Goal: Task Accomplishment & Management: Complete application form

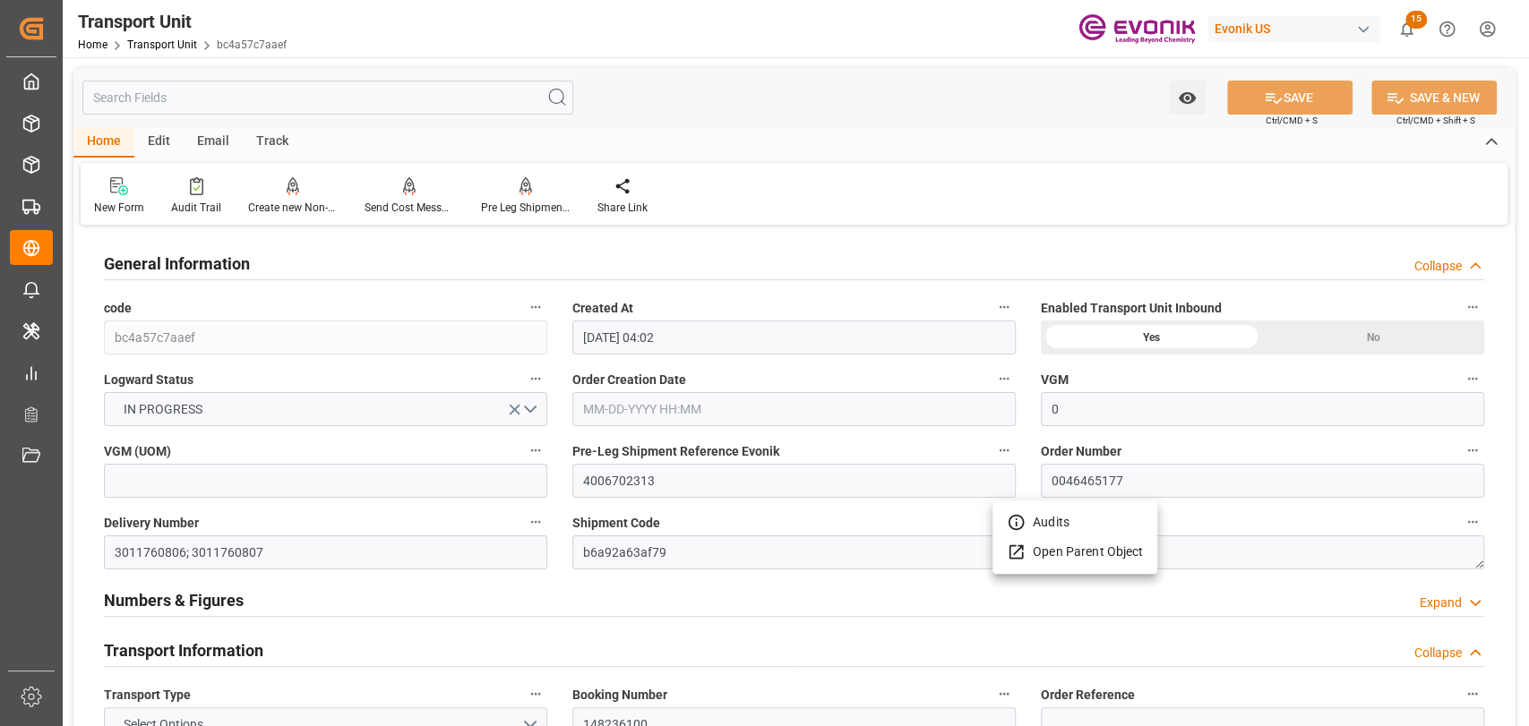
click at [43, 122] on div at bounding box center [764, 363] width 1529 height 726
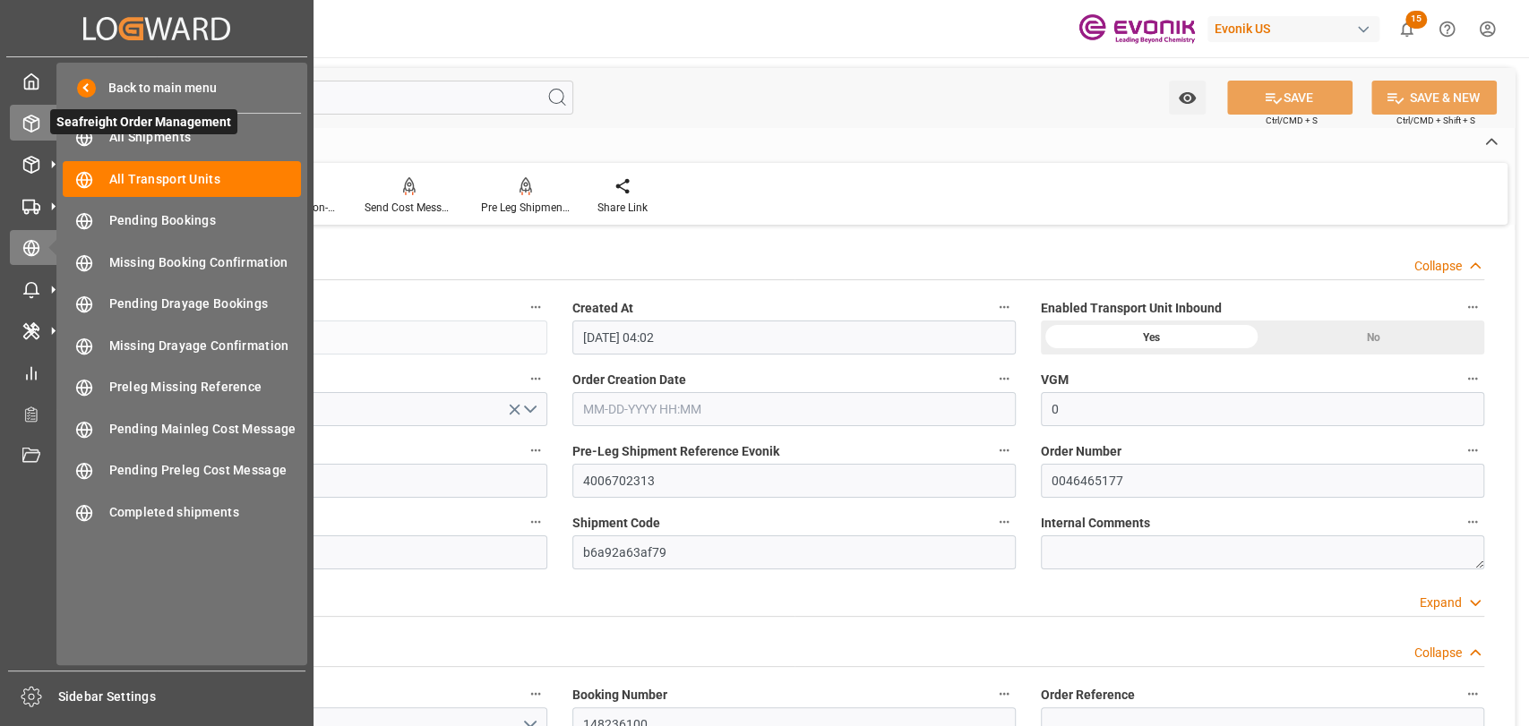
click at [34, 123] on icon at bounding box center [31, 124] width 18 height 18
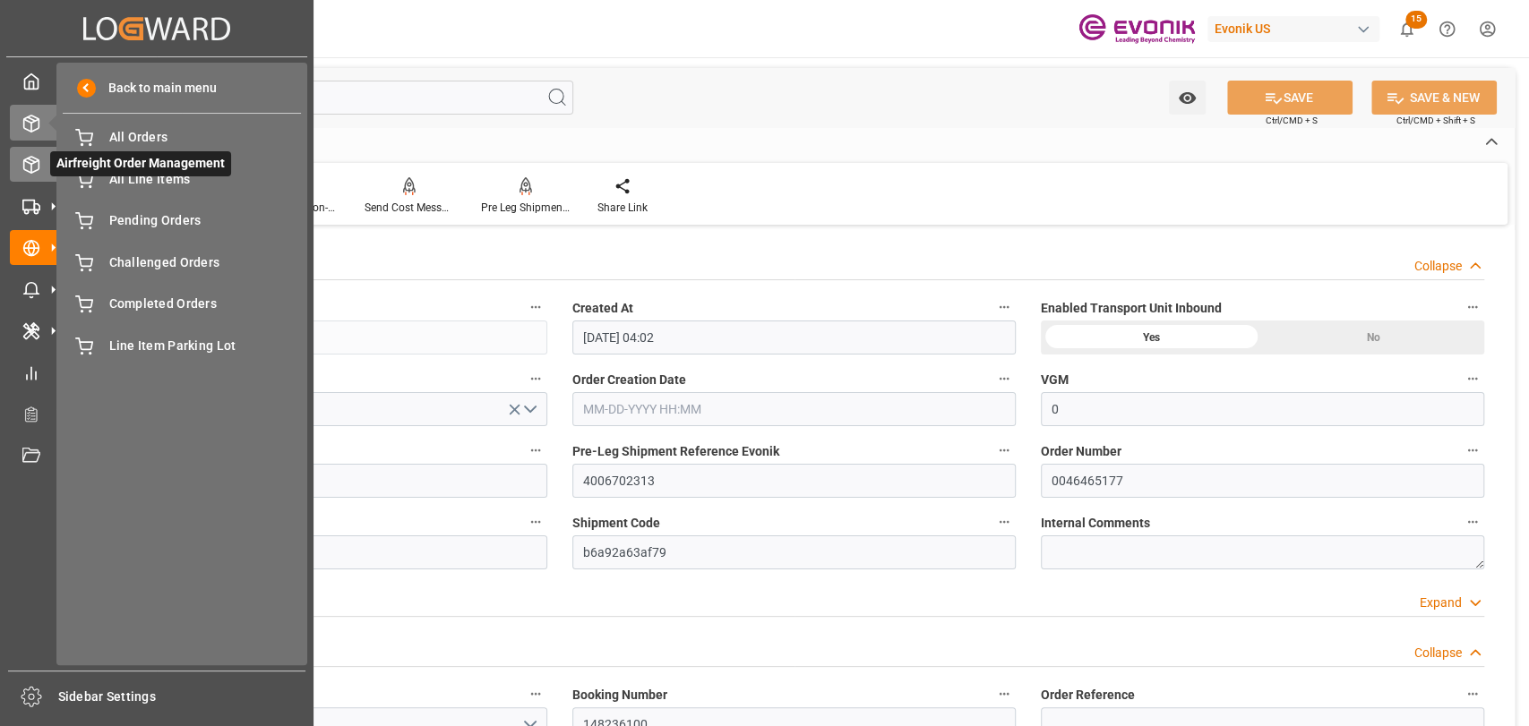
click at [31, 166] on line at bounding box center [31, 169] width 0 height 9
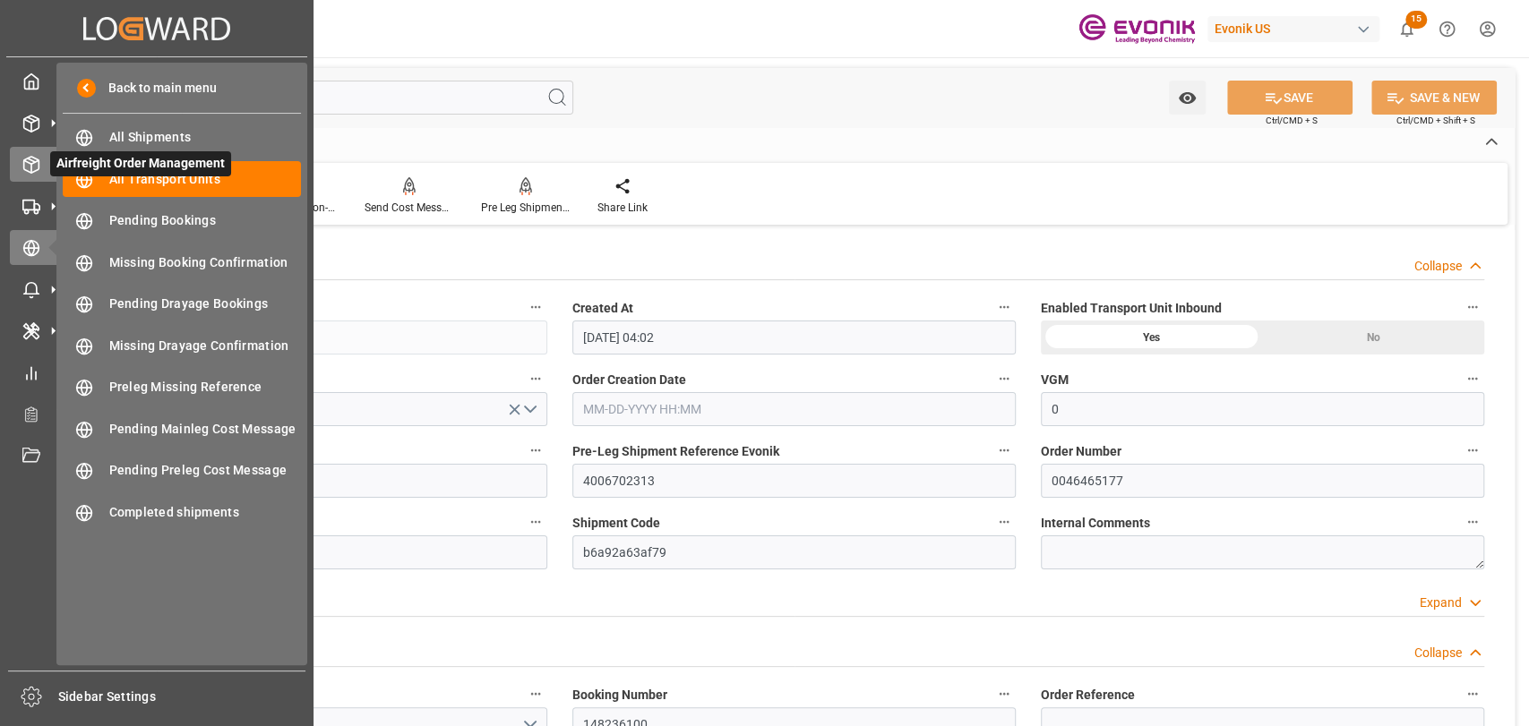
click at [15, 167] on div at bounding box center [25, 164] width 30 height 19
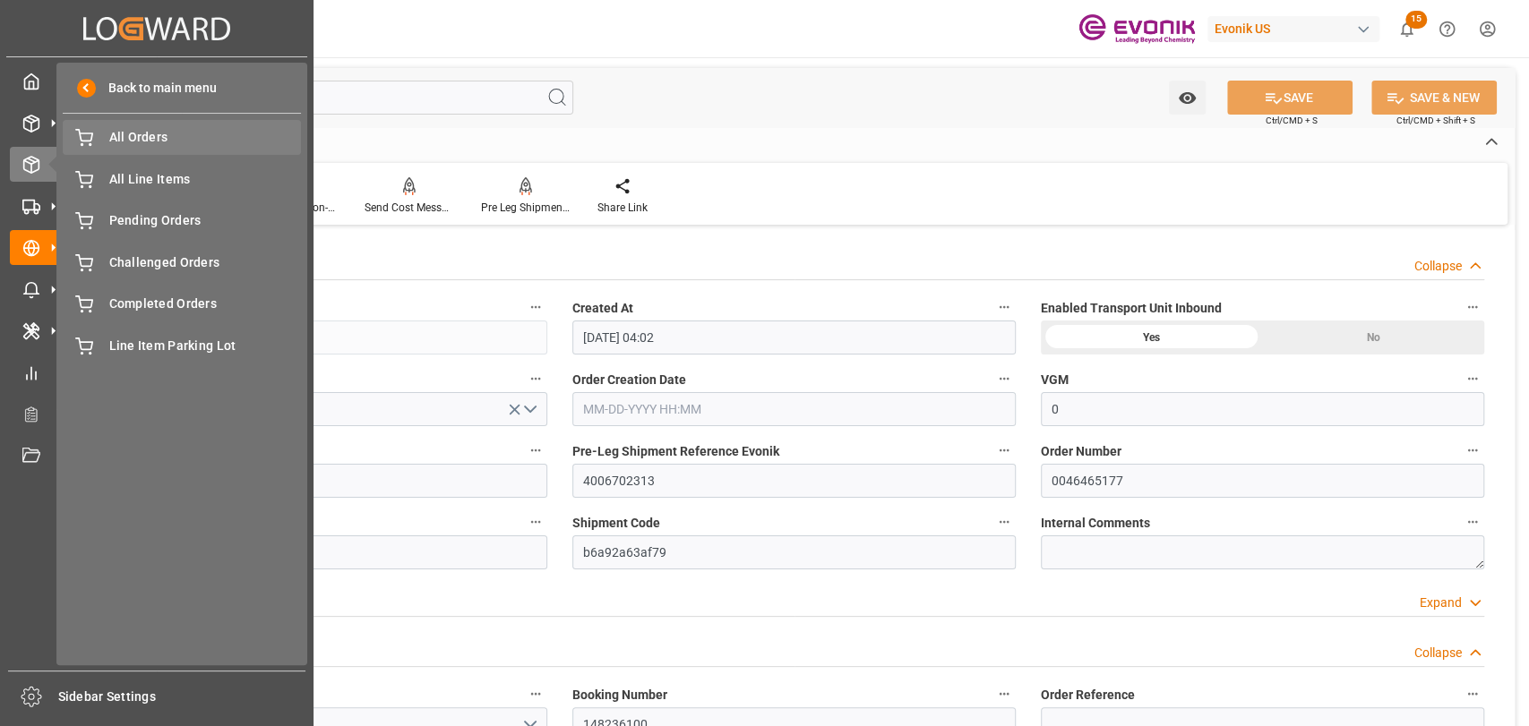
click at [109, 140] on span "All Orders" at bounding box center [205, 137] width 193 height 19
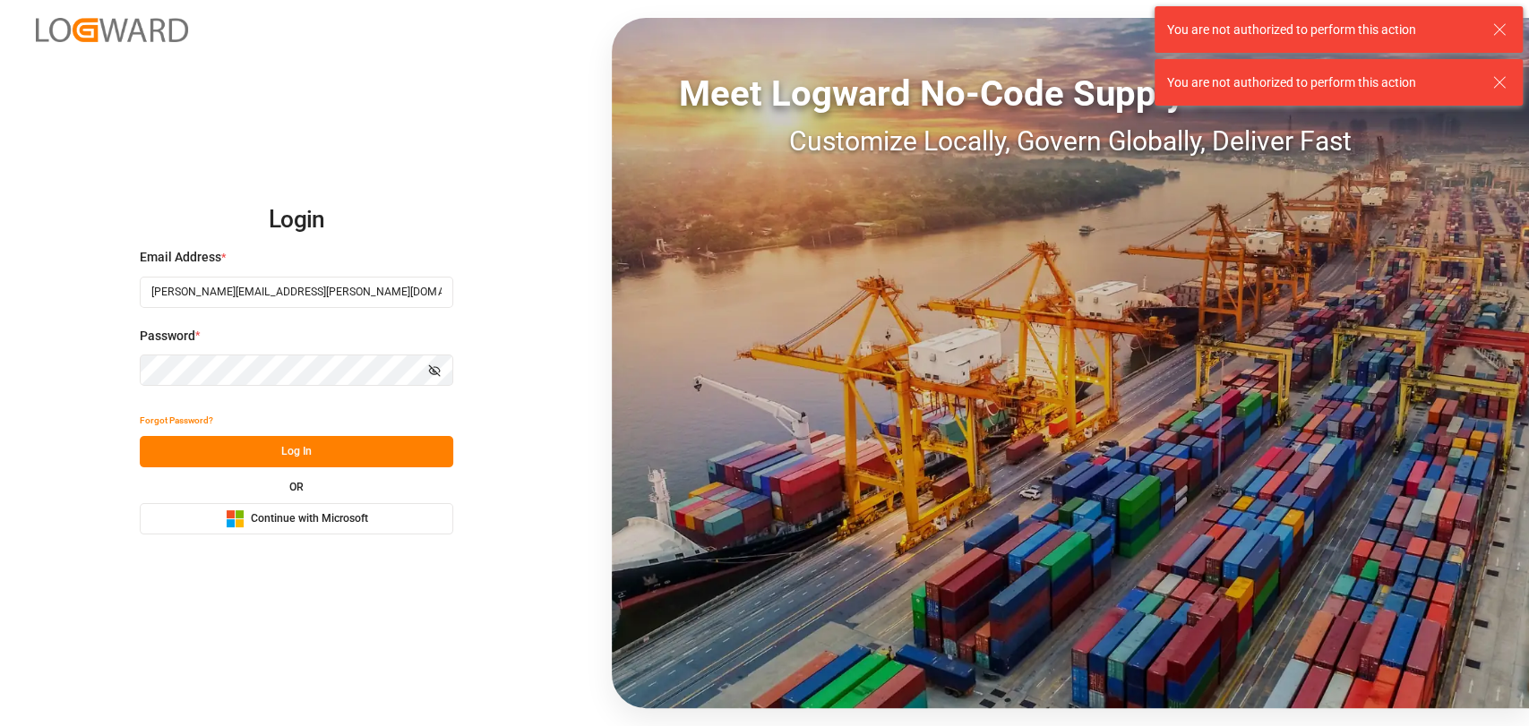
click at [290, 457] on button "Log In" at bounding box center [296, 451] width 313 height 31
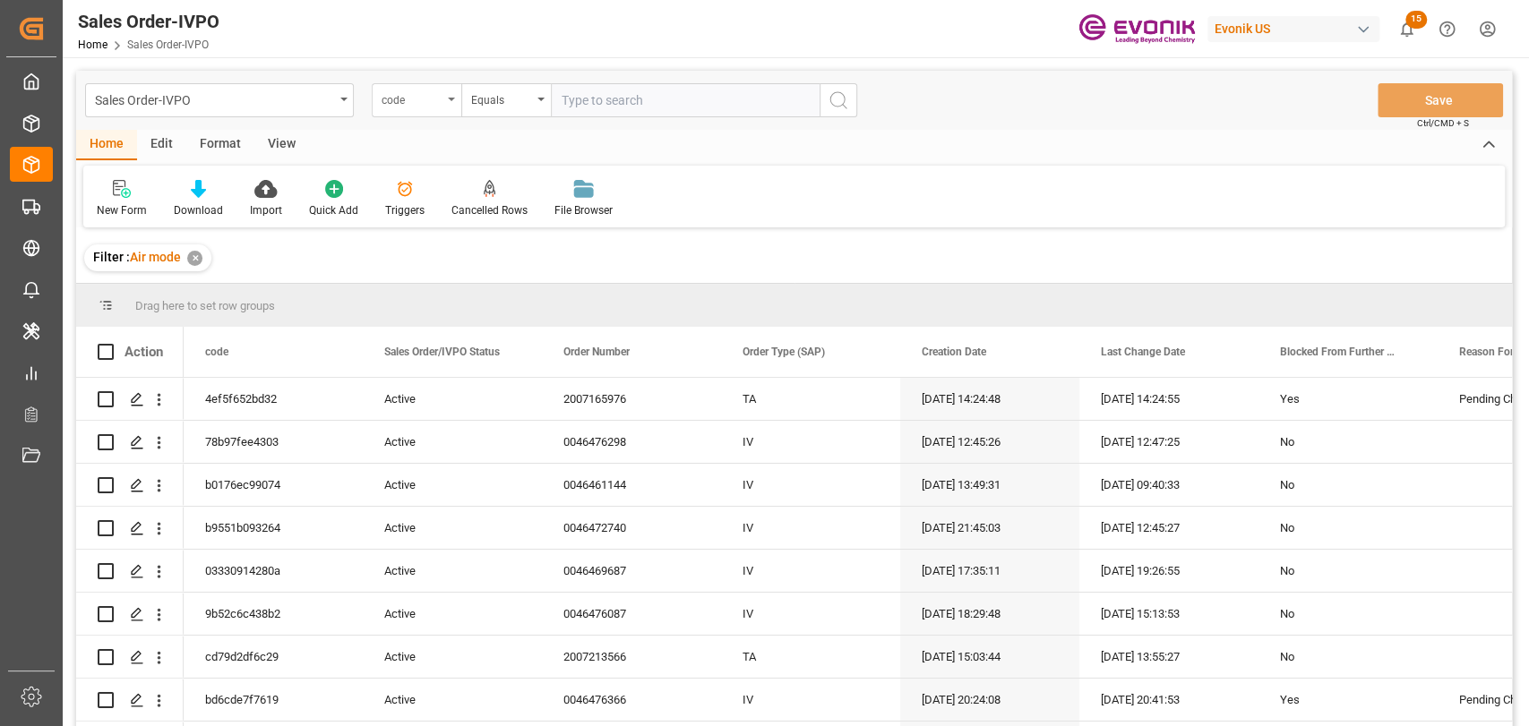
click at [435, 98] on div "code" at bounding box center [412, 98] width 61 height 21
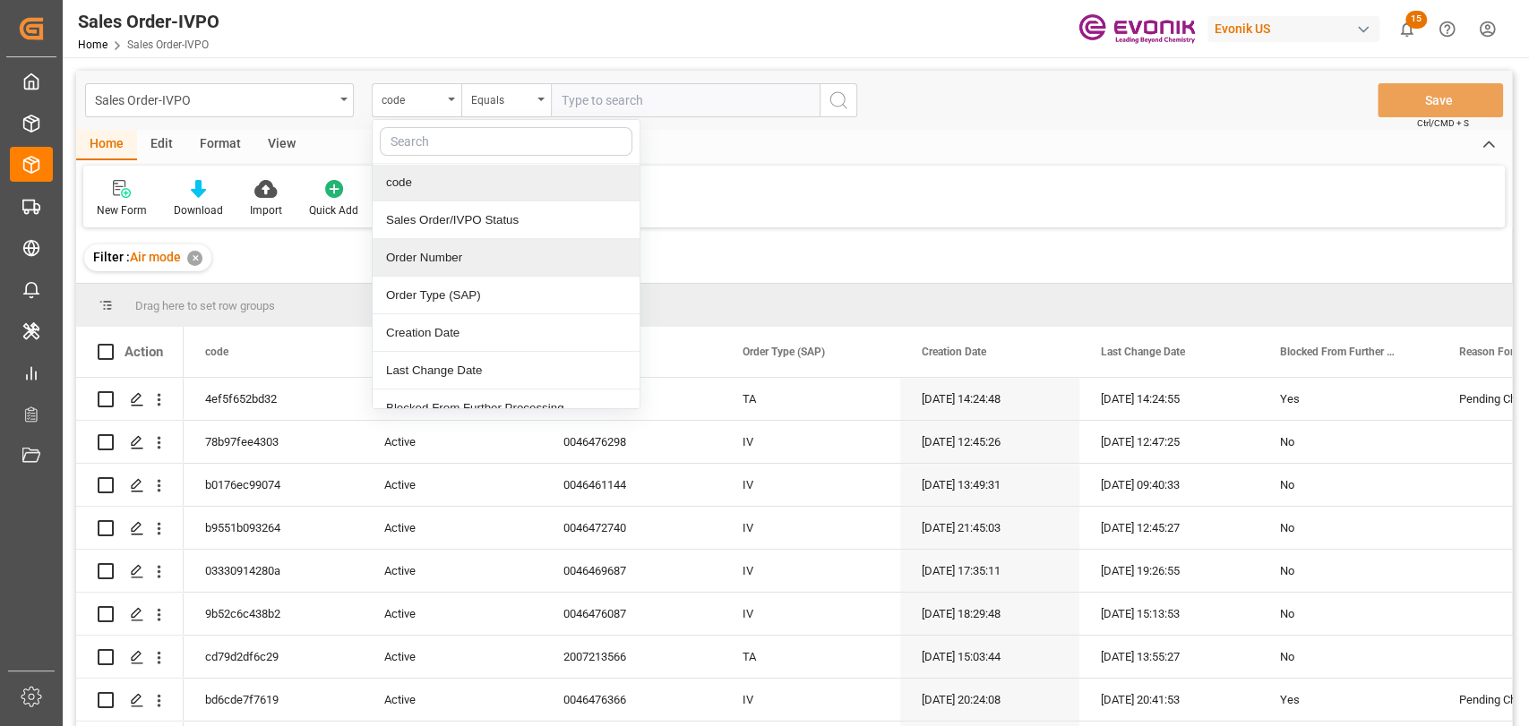
click at [460, 268] on div "Order Number" at bounding box center [506, 258] width 267 height 38
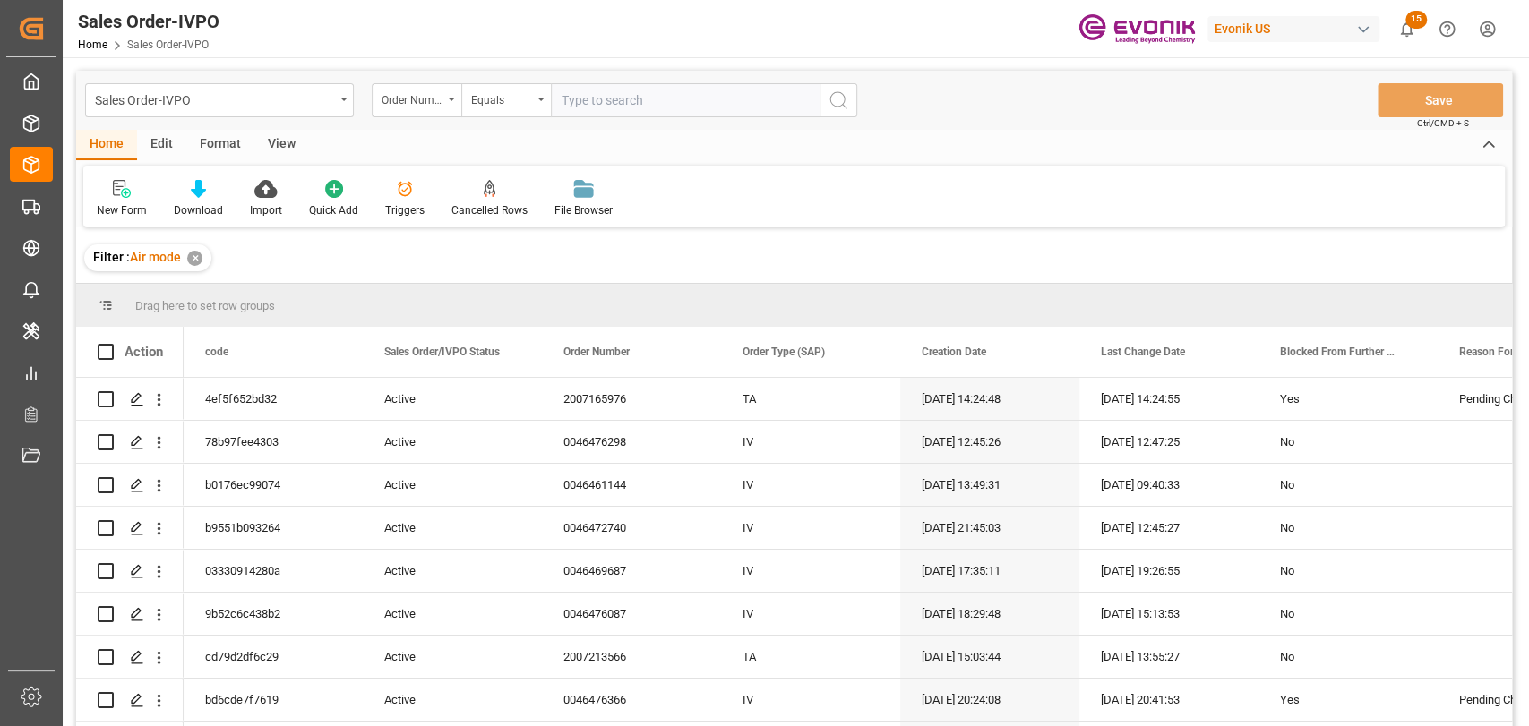
click at [671, 113] on input "text" at bounding box center [685, 100] width 269 height 34
paste input "46476366"
type input "0046476366"
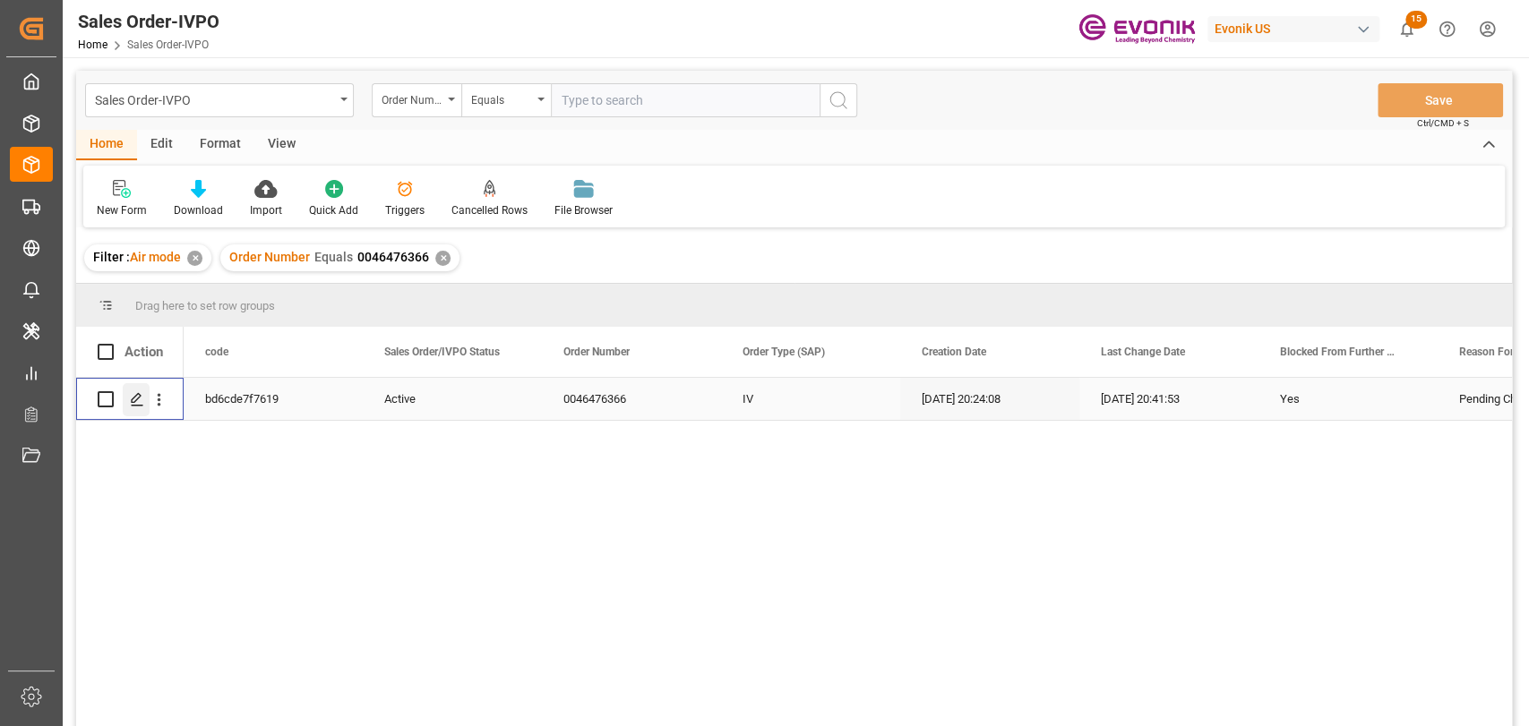
click at [133, 401] on icon "Press SPACE to select this row." at bounding box center [137, 399] width 14 height 14
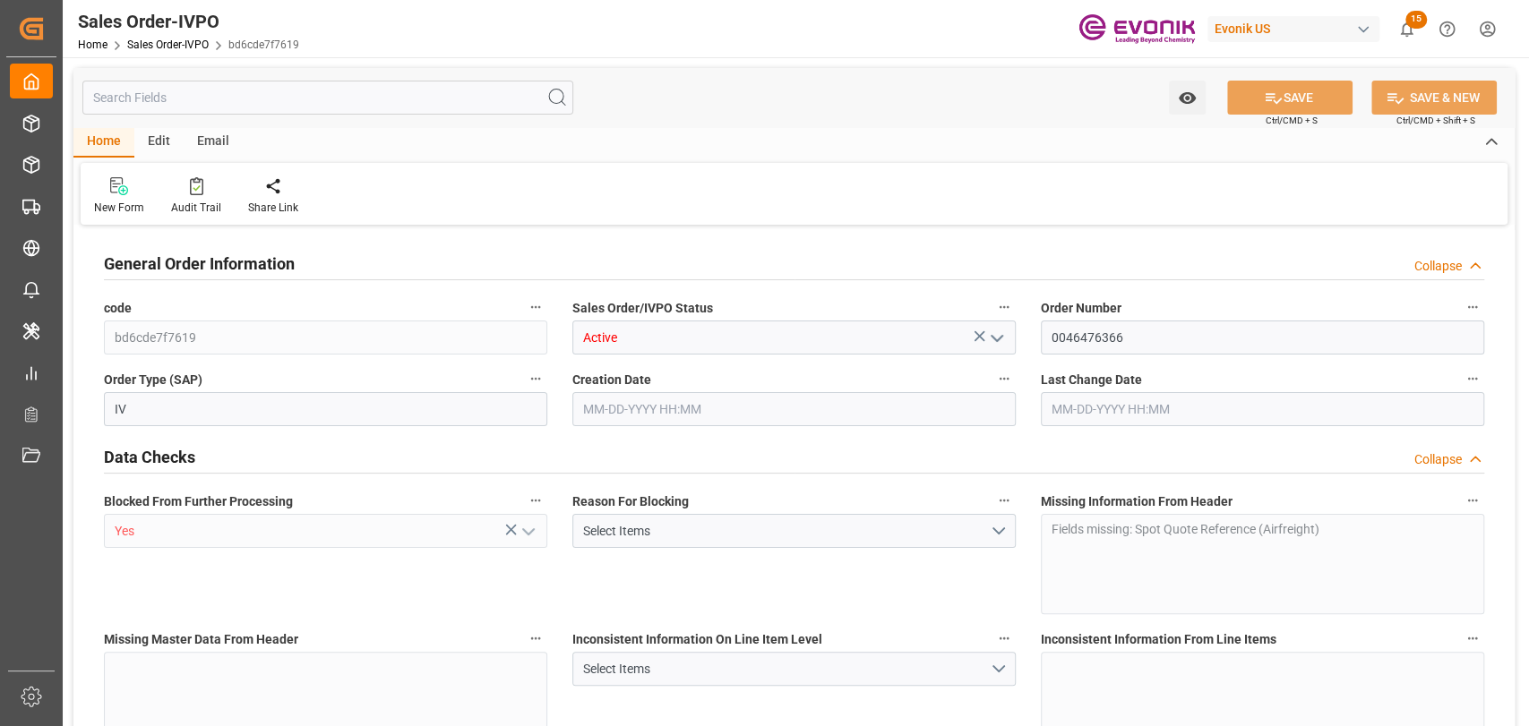
type input "BRVCP"
type input "0"
type input "1"
type input "229.232"
type input "[DATE] 20:24"
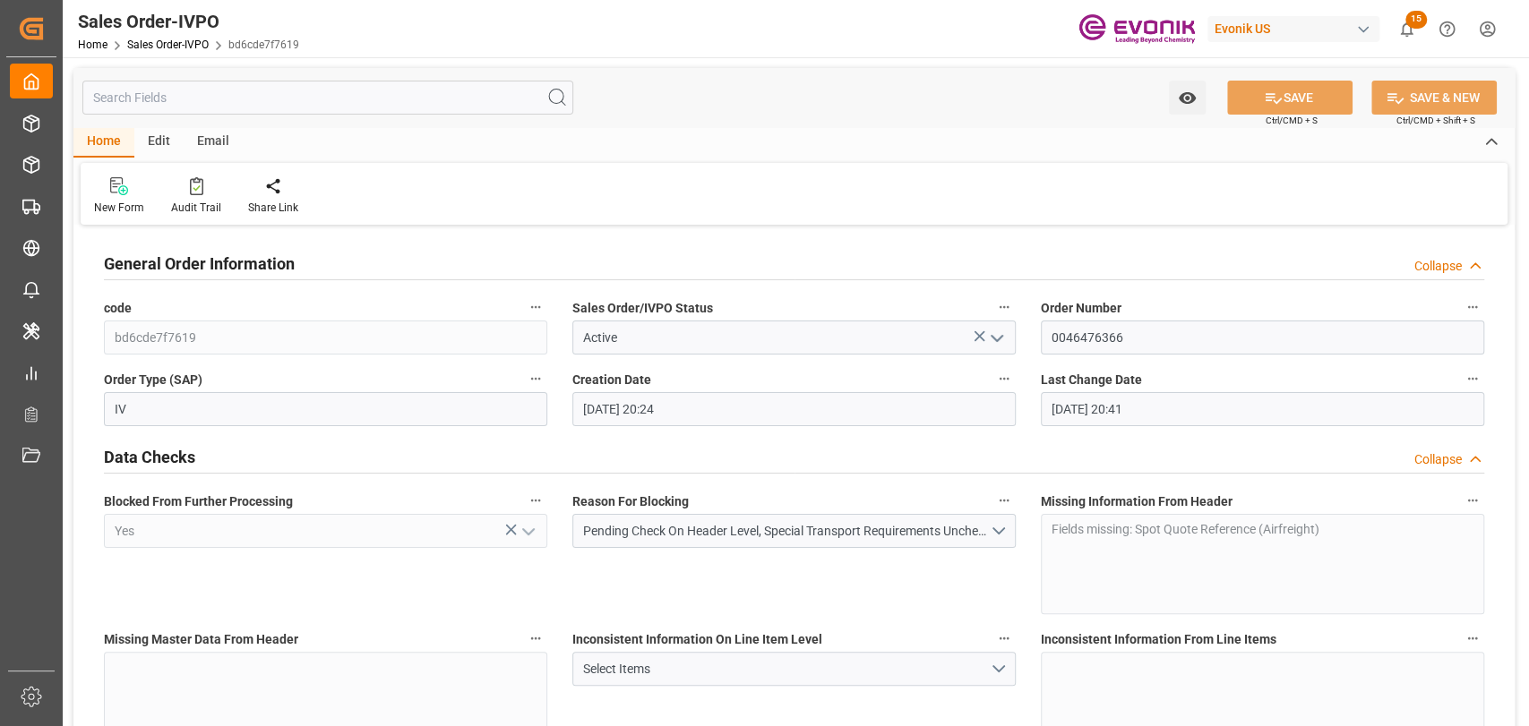
type input "[DATE] 20:41"
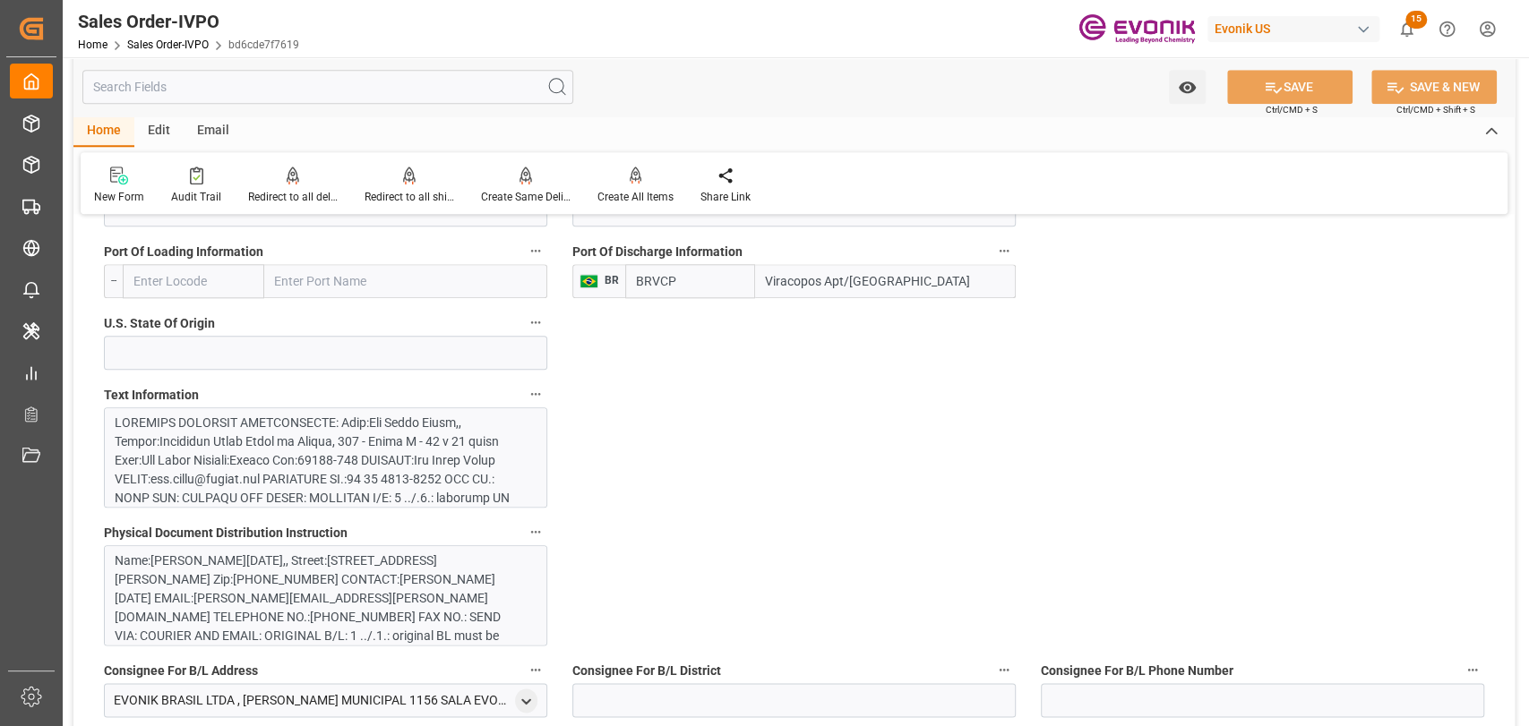
scroll to position [1194, 0]
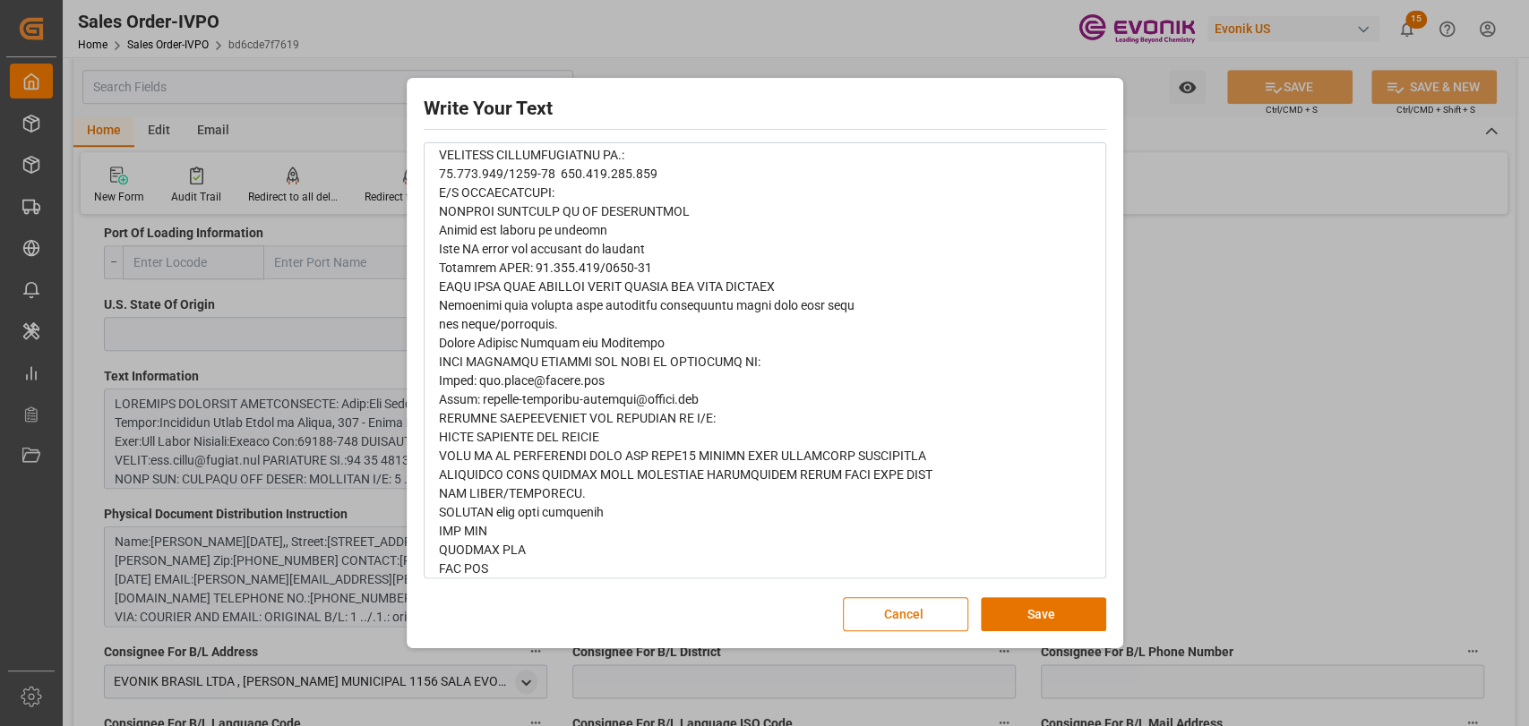
scroll to position [795, 0]
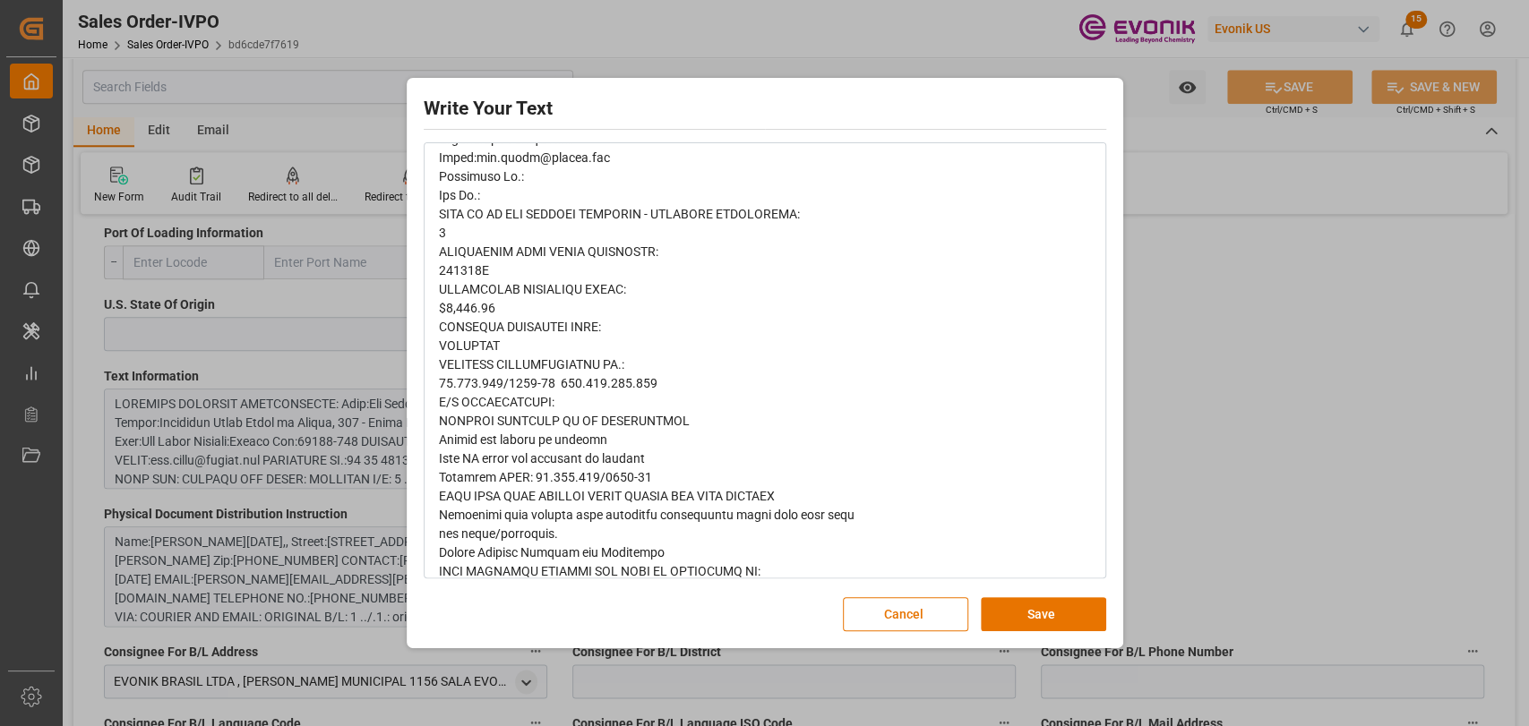
click at [560, 293] on span "rdw-editor" at bounding box center [685, 252] width 493 height 1632
drag, startPoint x: 537, startPoint y: 307, endPoint x: 439, endPoint y: 304, distance: 98.6
click at [439, 304] on div "rdw-editor" at bounding box center [765, 252] width 653 height 1636
copy span "$1,421.90"
click at [887, 613] on button "Cancel" at bounding box center [905, 614] width 125 height 34
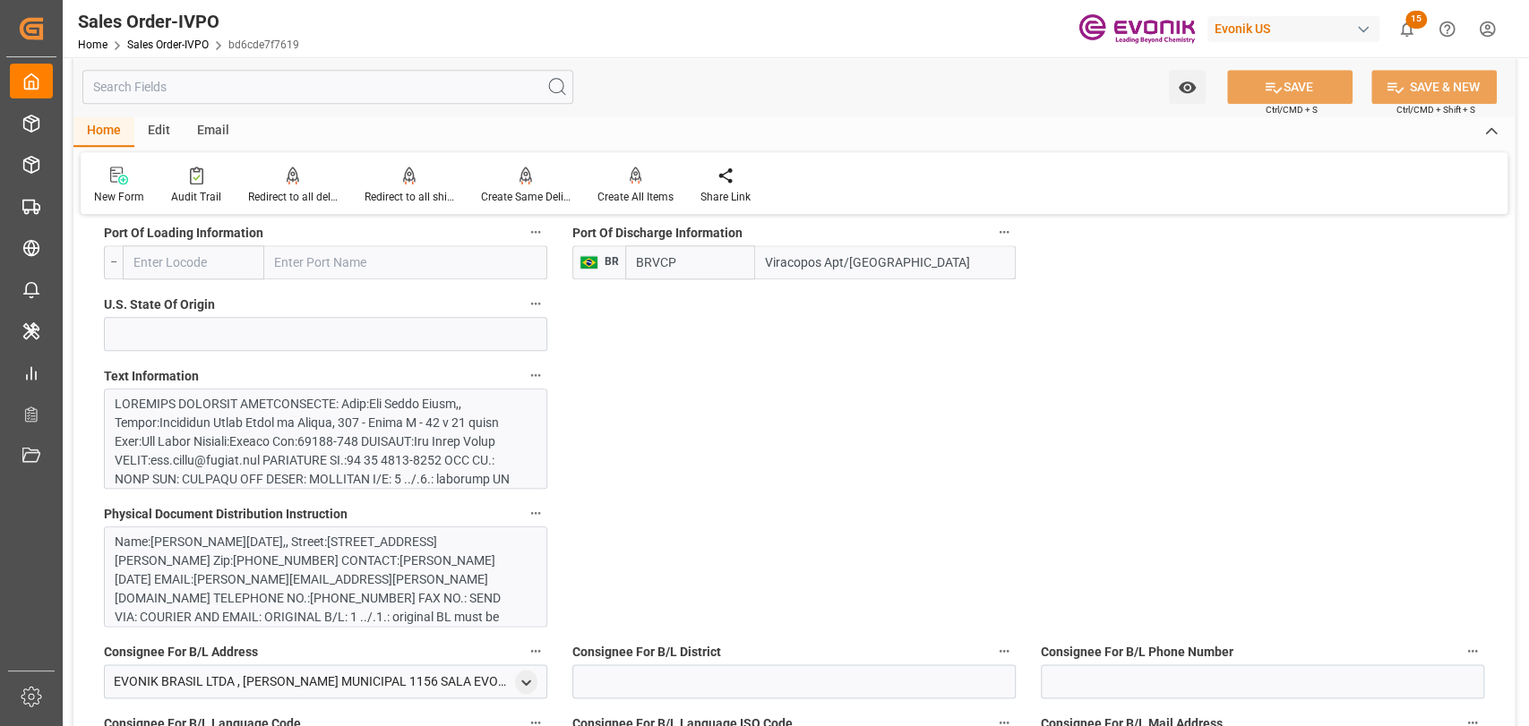
click at [536, 374] on icon "button" at bounding box center [536, 375] width 10 height 3
click at [547, 372] on icon at bounding box center [548, 375] width 16 height 16
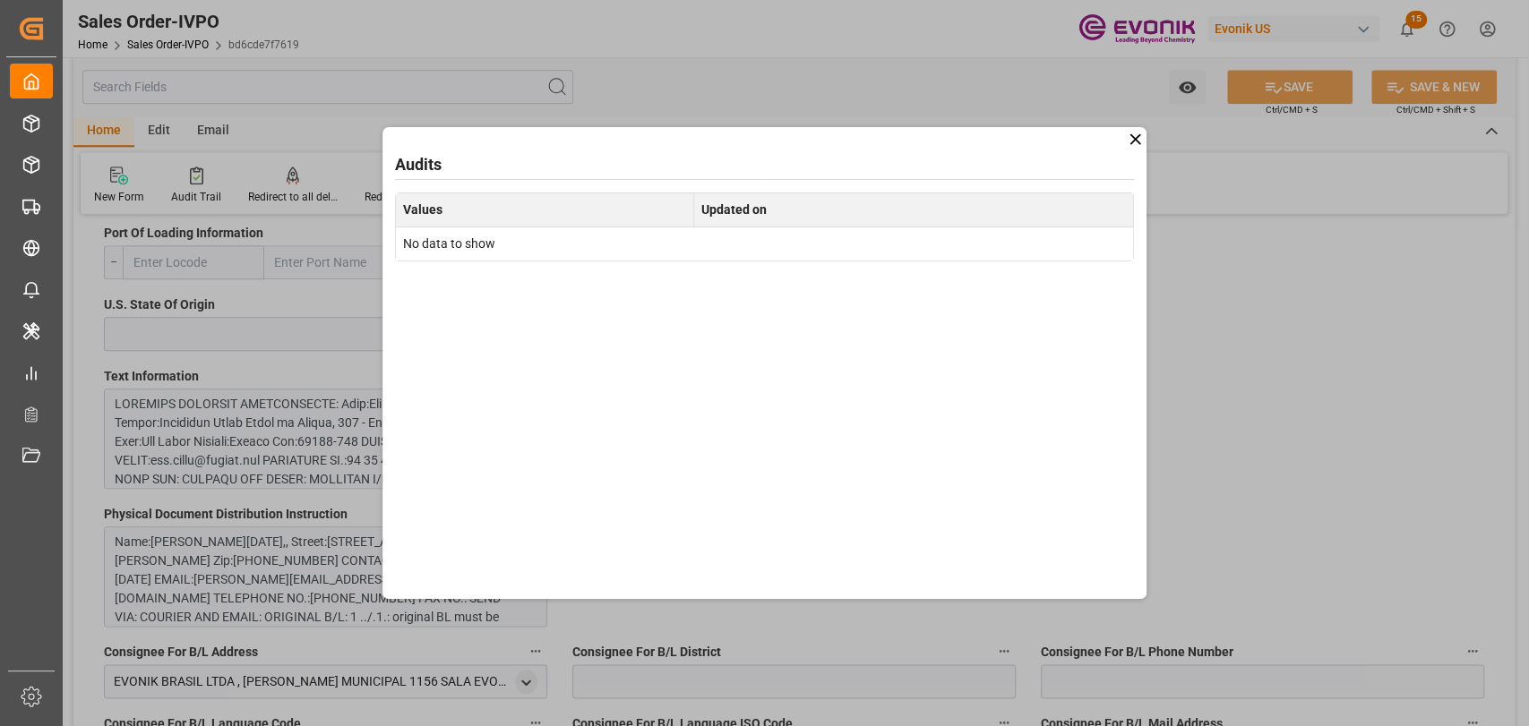
click at [1132, 134] on icon at bounding box center [1135, 139] width 19 height 19
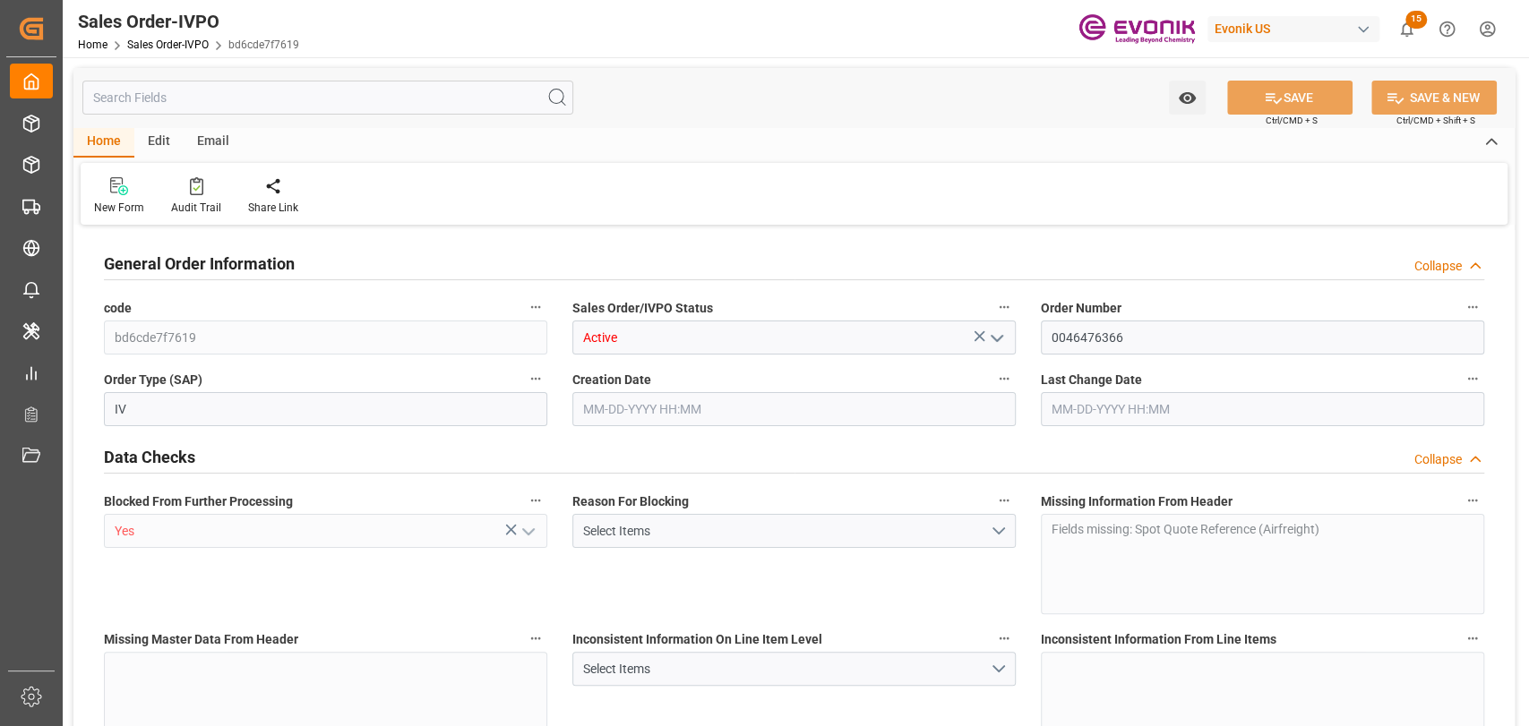
type input "BRVCP"
type input "0"
type input "1"
type input "229.232"
type input "[DATE] 20:24"
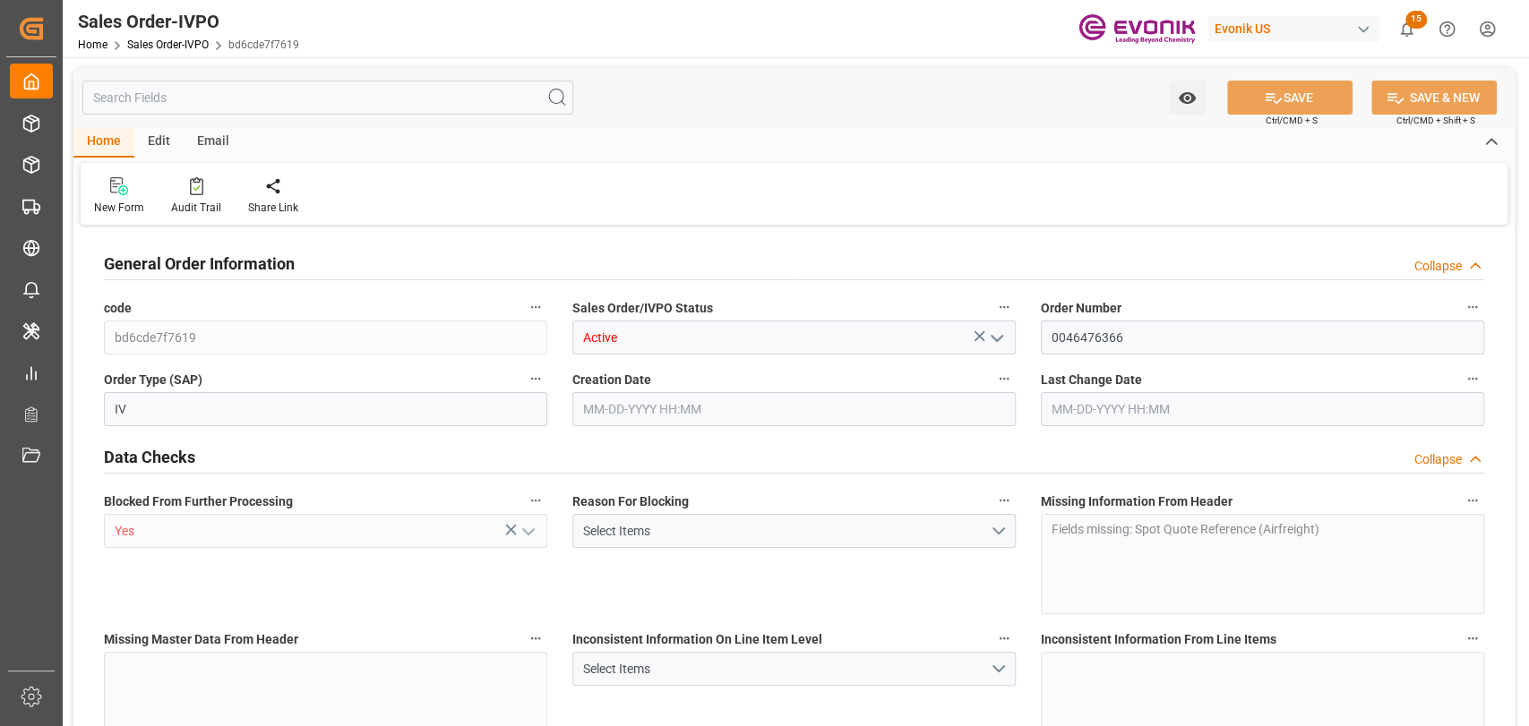
type input "[DATE] 20:41"
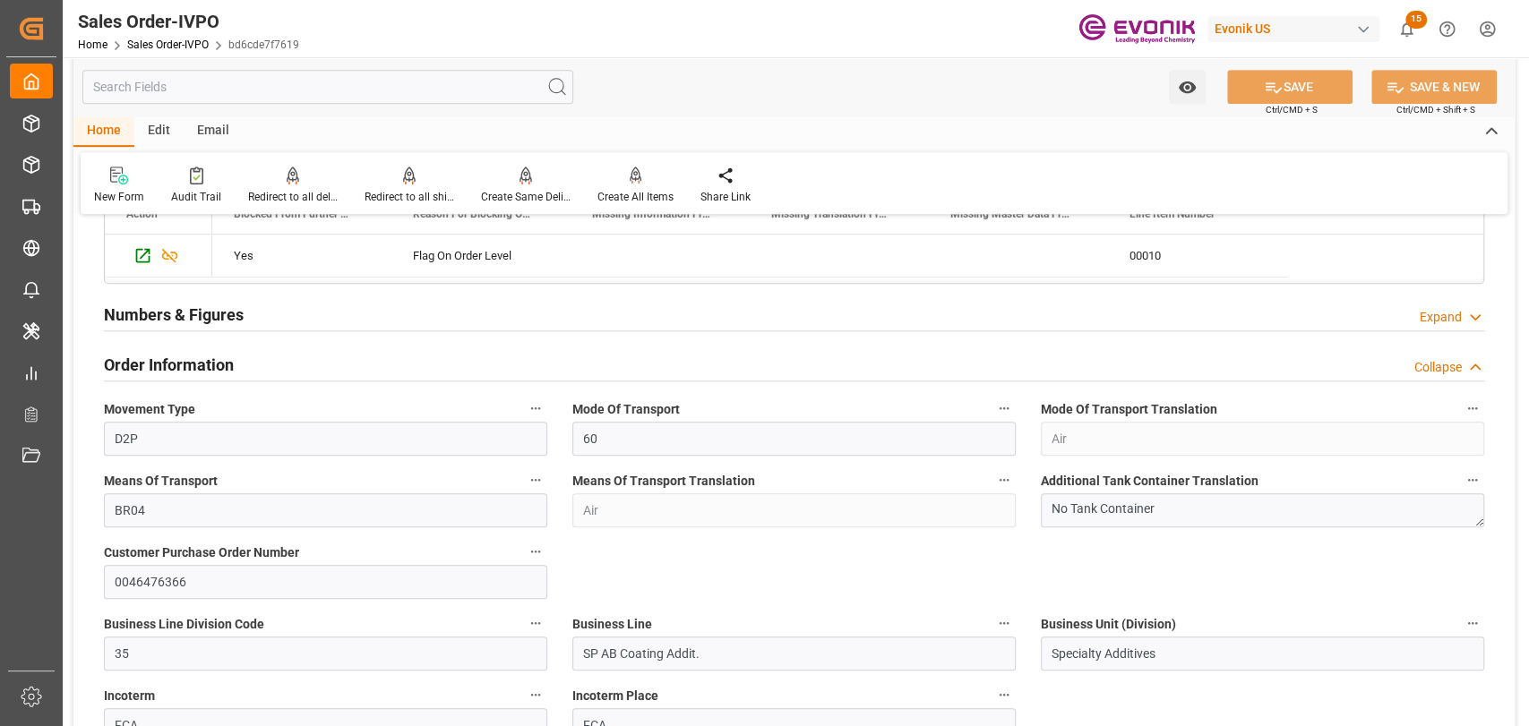
scroll to position [1194, 0]
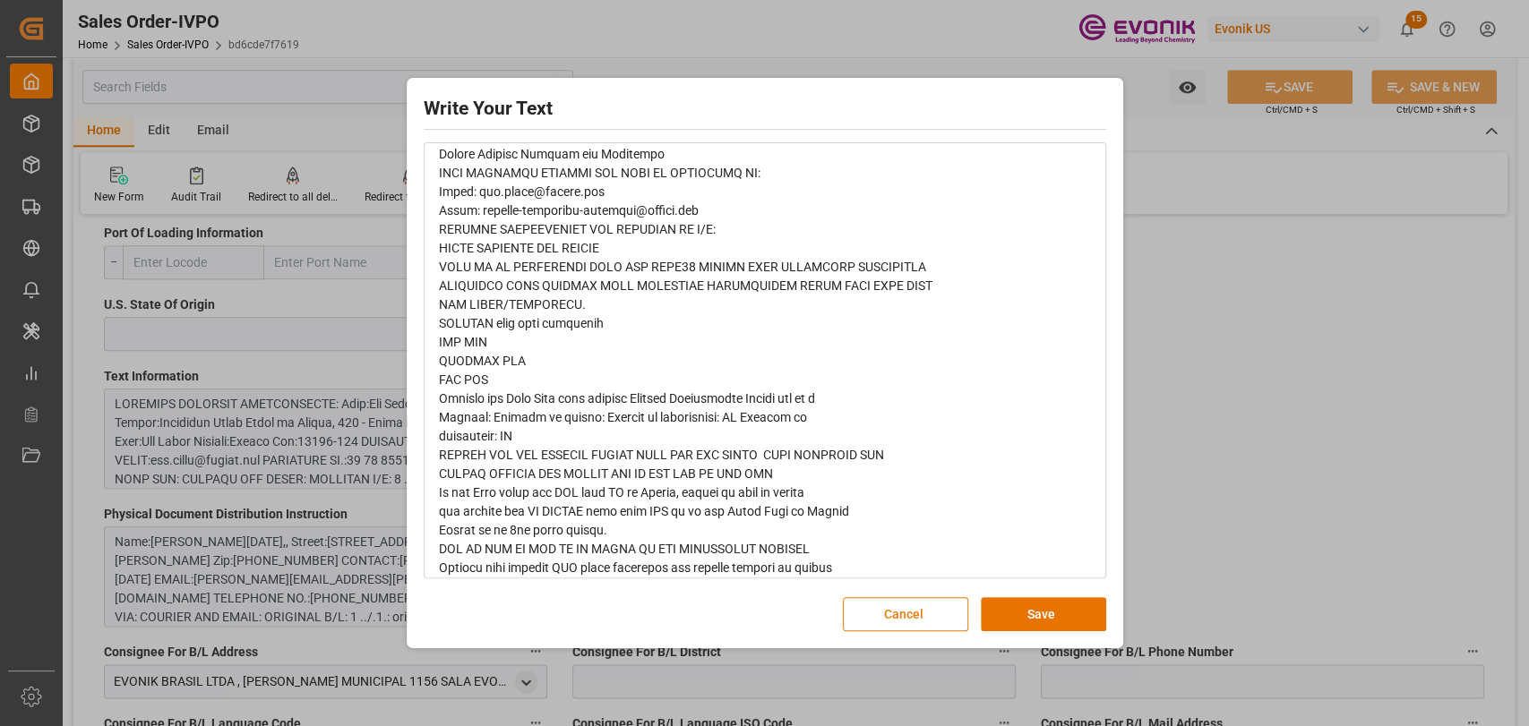
click at [862, 598] on button "Cancel" at bounding box center [905, 614] width 125 height 34
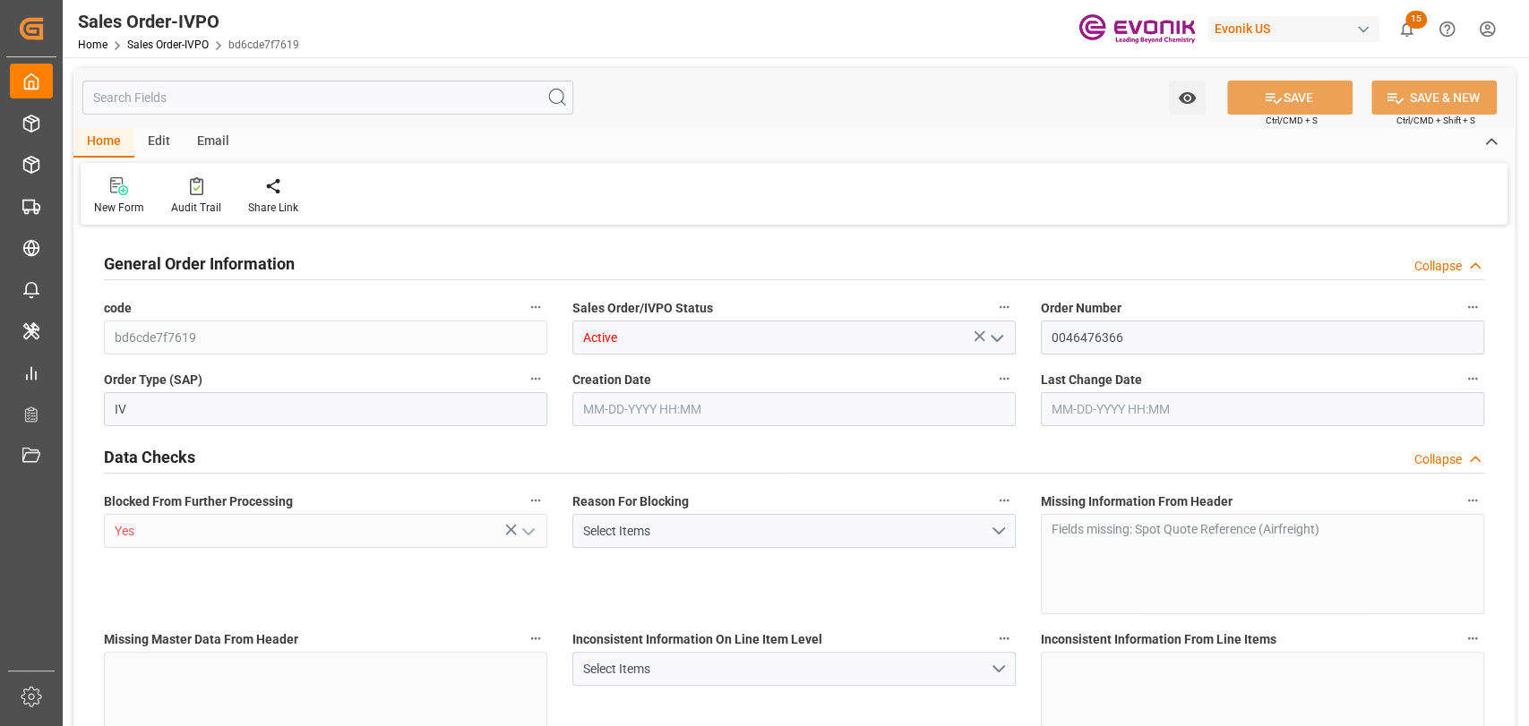
type input "BRVCP"
type input "0"
type input "1"
type input "229.232"
type input "[DATE] 20:24"
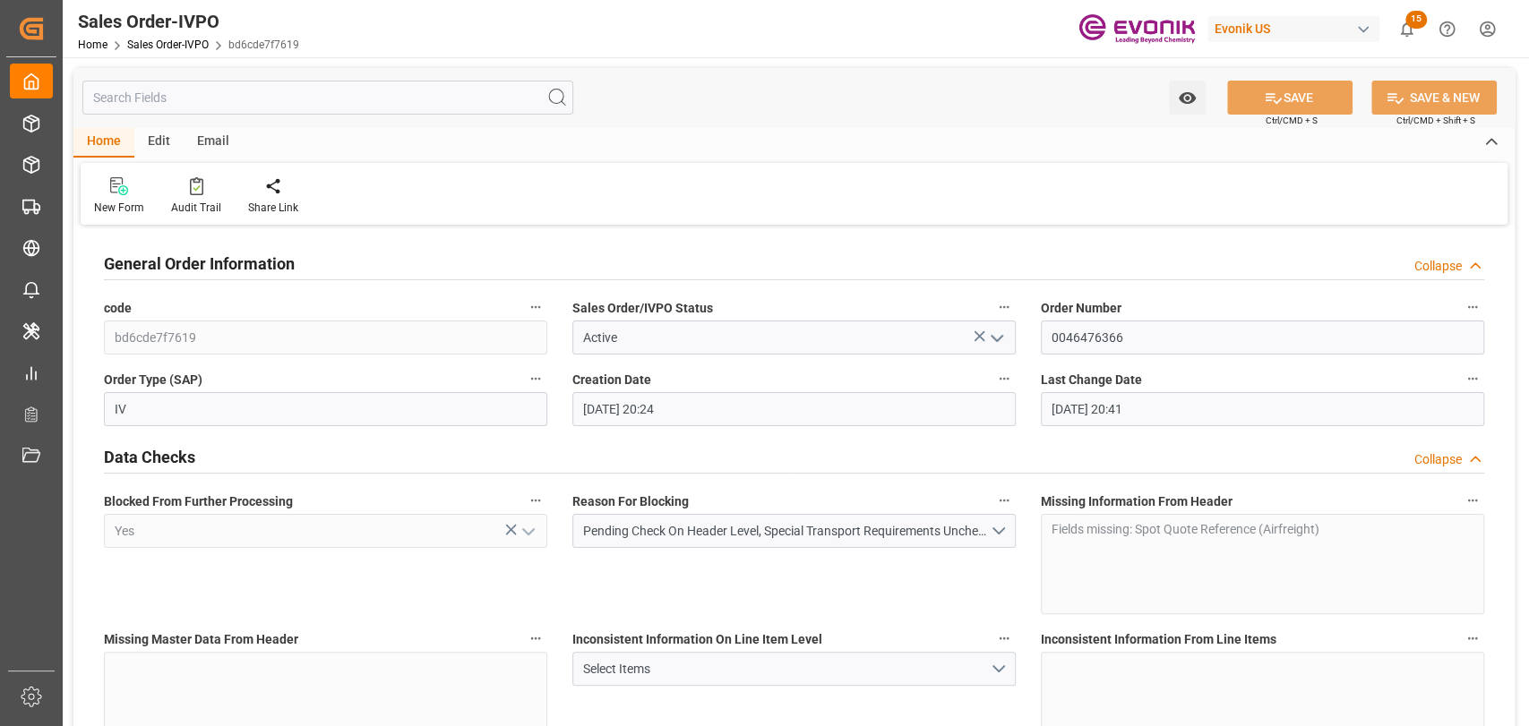
type input "[DATE] 20:41"
